Goal: Transaction & Acquisition: Purchase product/service

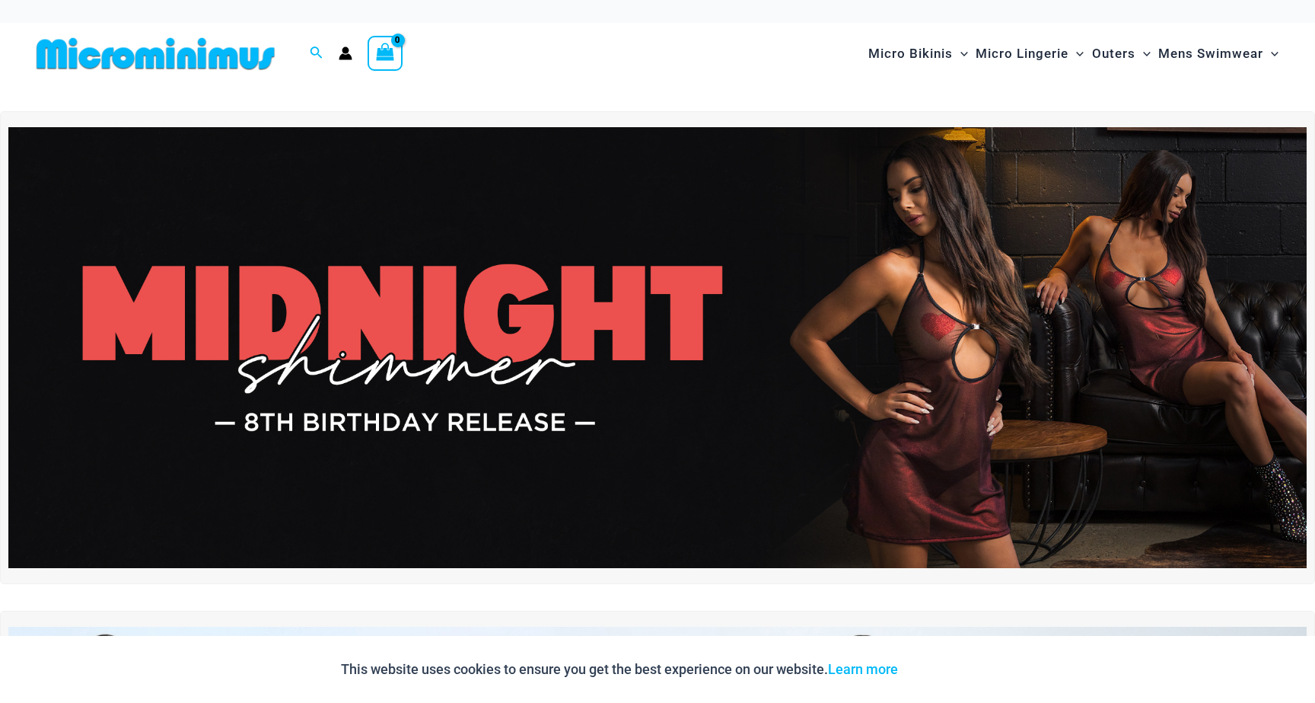
click at [747, 351] on img at bounding box center [657, 347] width 1299 height 441
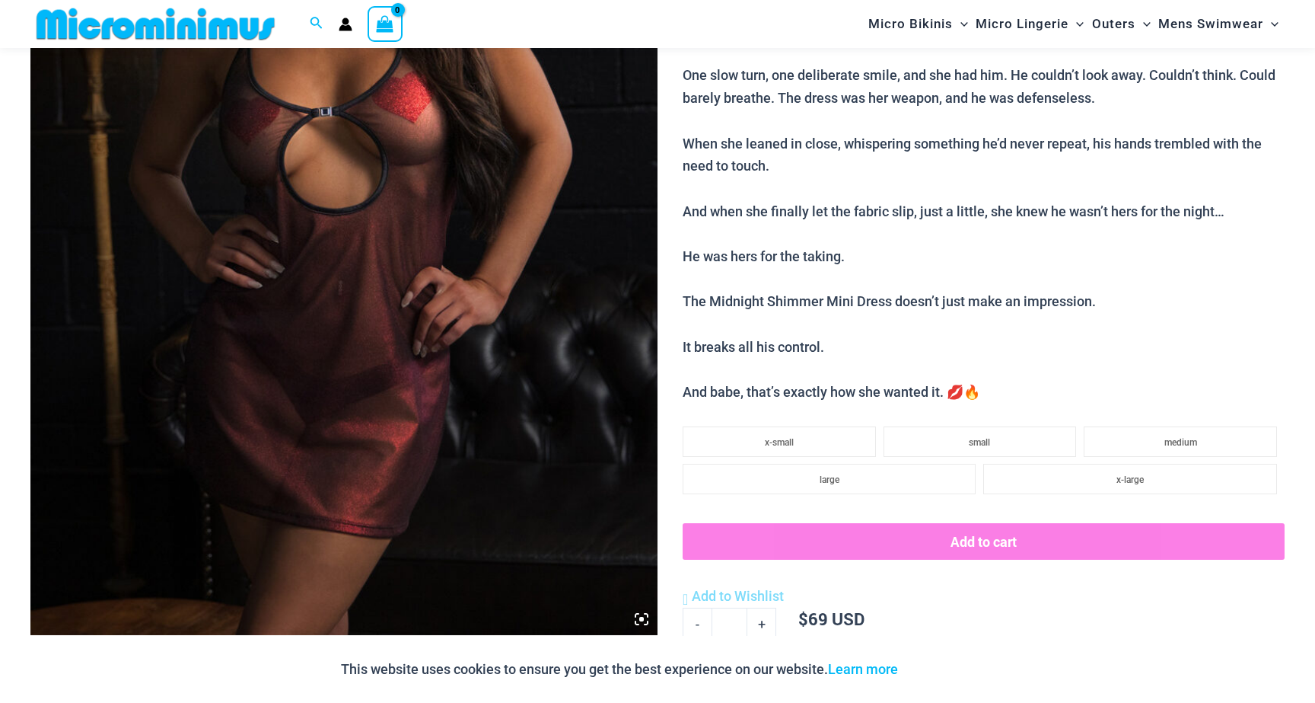
scroll to position [464, 0]
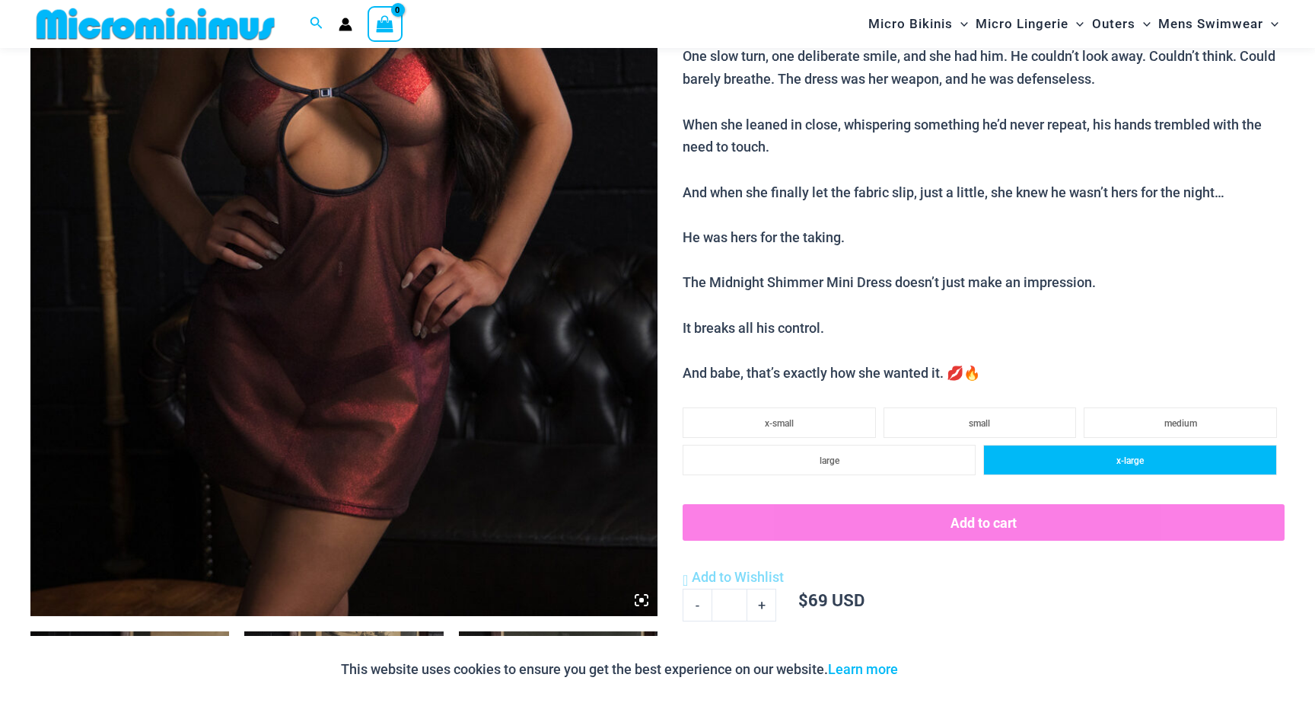
click at [1054, 463] on li "x-large" at bounding box center [1130, 460] width 294 height 30
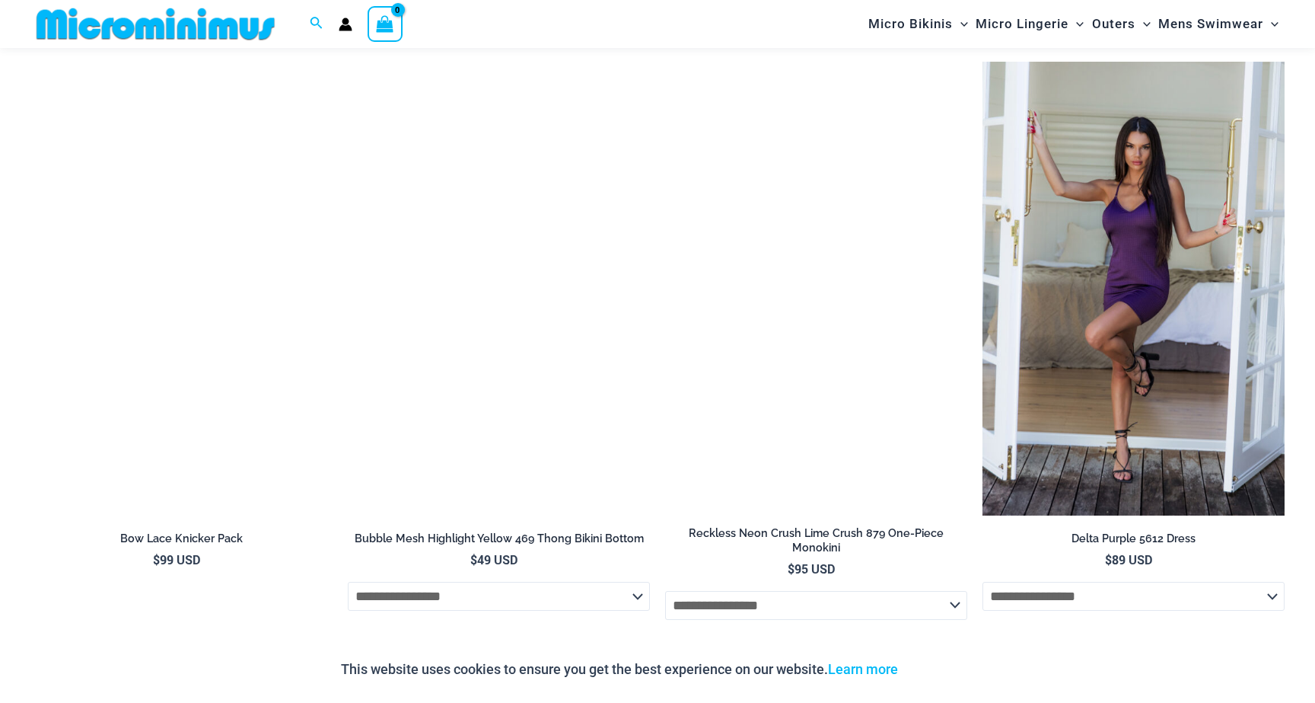
scroll to position [4728, 0]
